Goal: Register for event/course

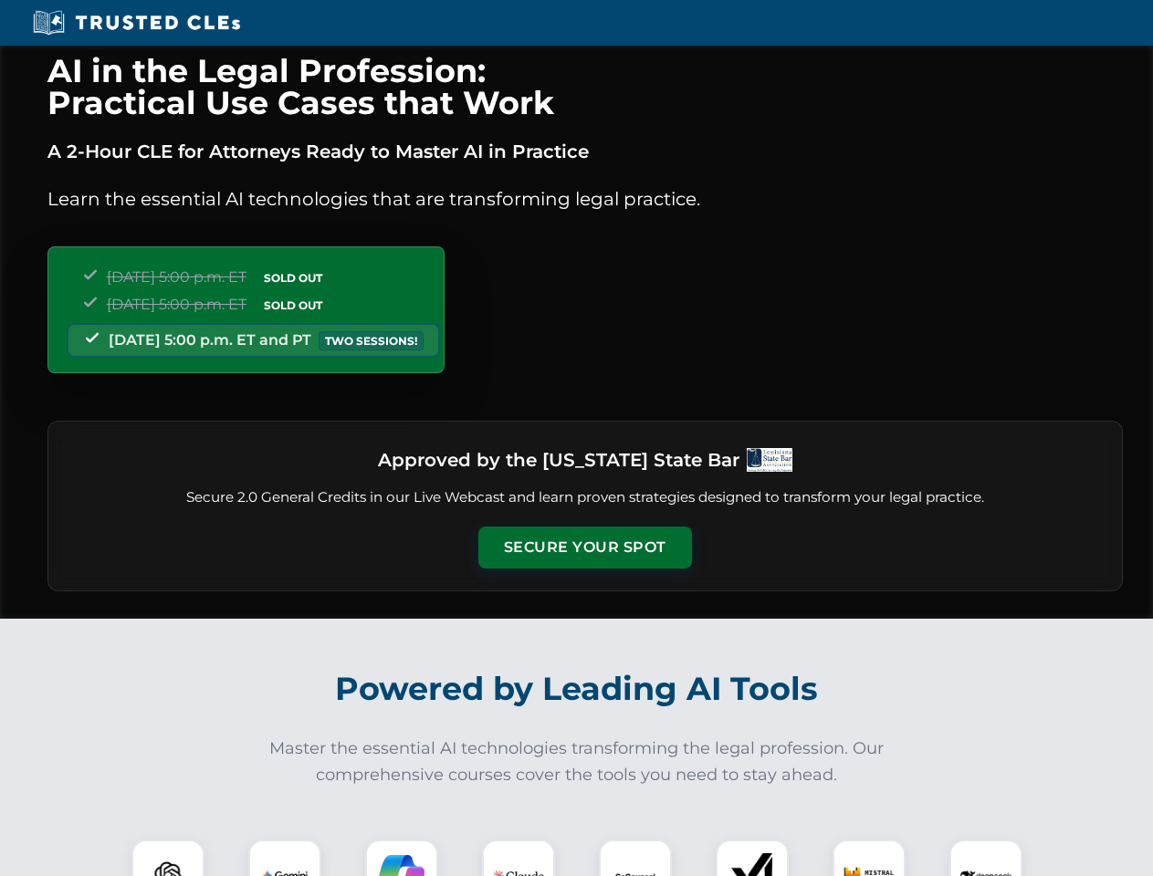
click at [584, 548] on button "Secure Your Spot" at bounding box center [585, 548] width 214 height 42
